Goal: Task Accomplishment & Management: Use online tool/utility

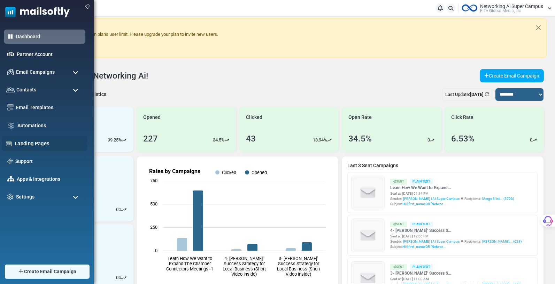
click at [31, 144] on link "Landing Pages" at bounding box center [49, 144] width 69 height 8
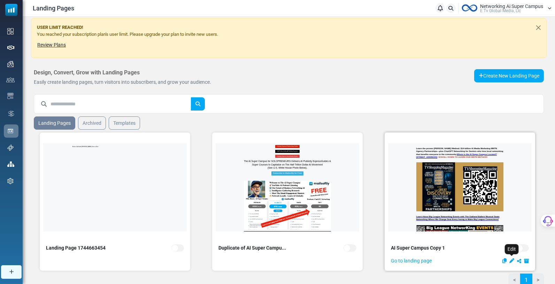
click at [512, 260] on icon "Edit" at bounding box center [511, 261] width 5 height 5
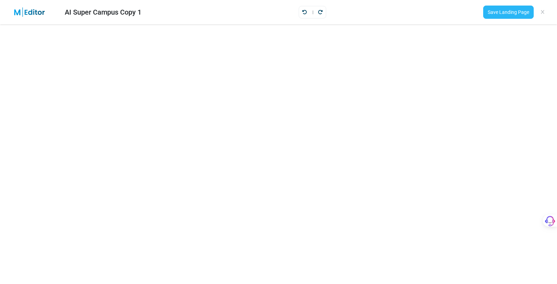
click at [502, 10] on link "Save Landing Page" at bounding box center [508, 12] width 50 height 13
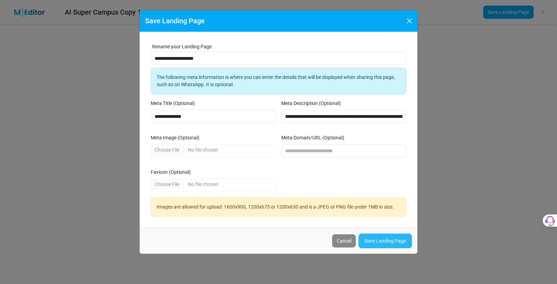
click at [389, 237] on link "Save Landing Page" at bounding box center [385, 241] width 53 height 15
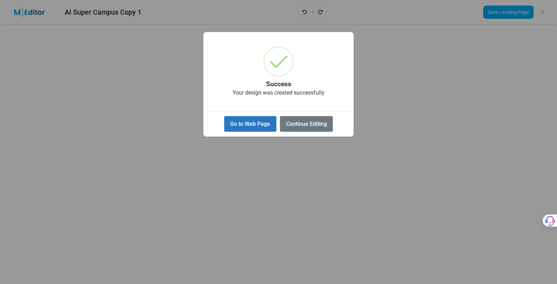
click at [255, 123] on button "Go to Web Page" at bounding box center [250, 124] width 52 height 16
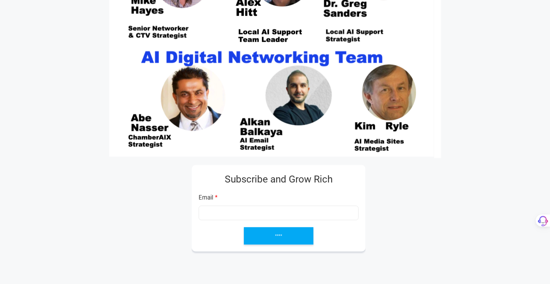
scroll to position [909, 0]
